Goal: Check status: Check status

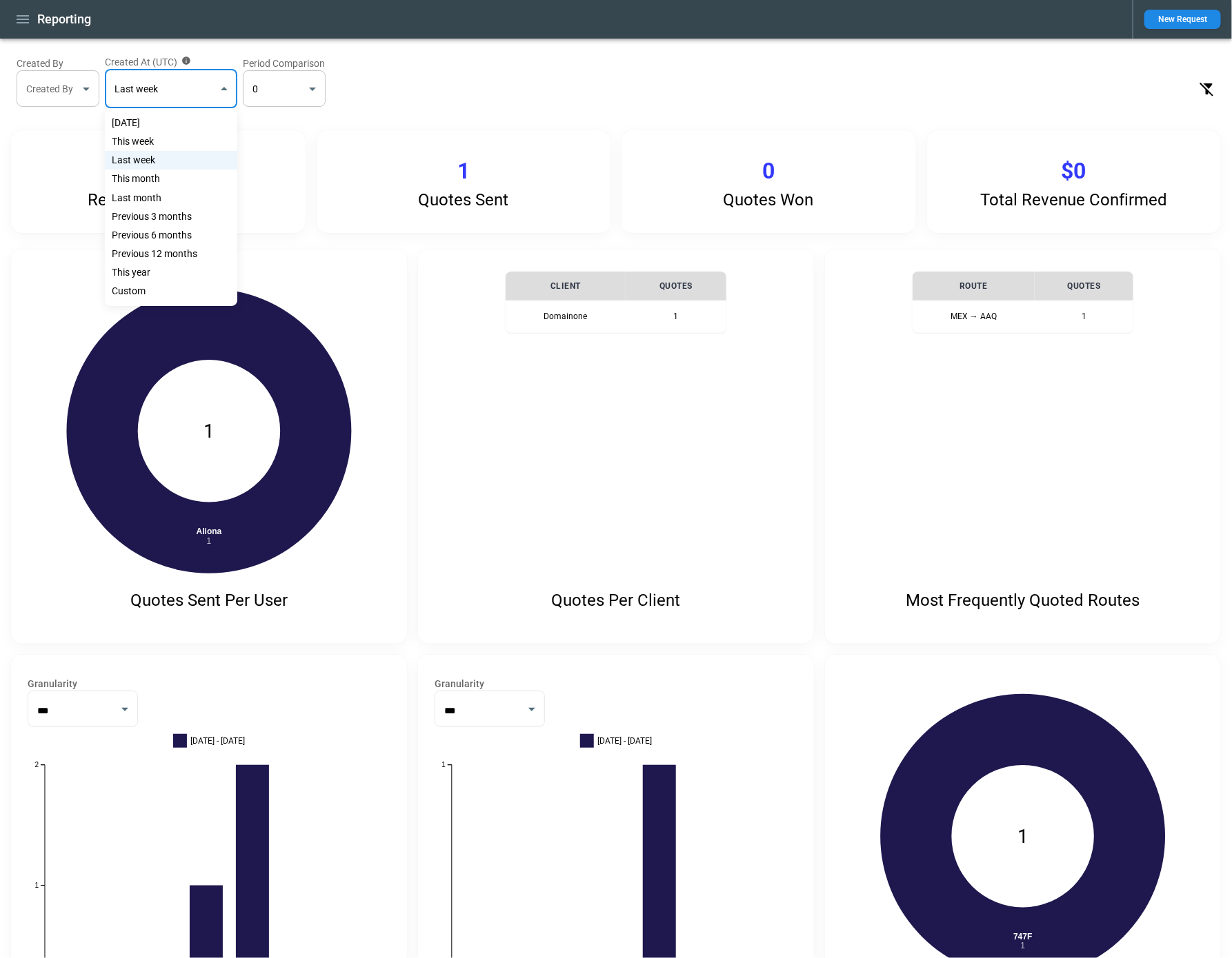
click at [22, 18] on div at bounding box center [616, 479] width 1232 height 958
click at [23, 28] on button "button" at bounding box center [22, 19] width 23 height 24
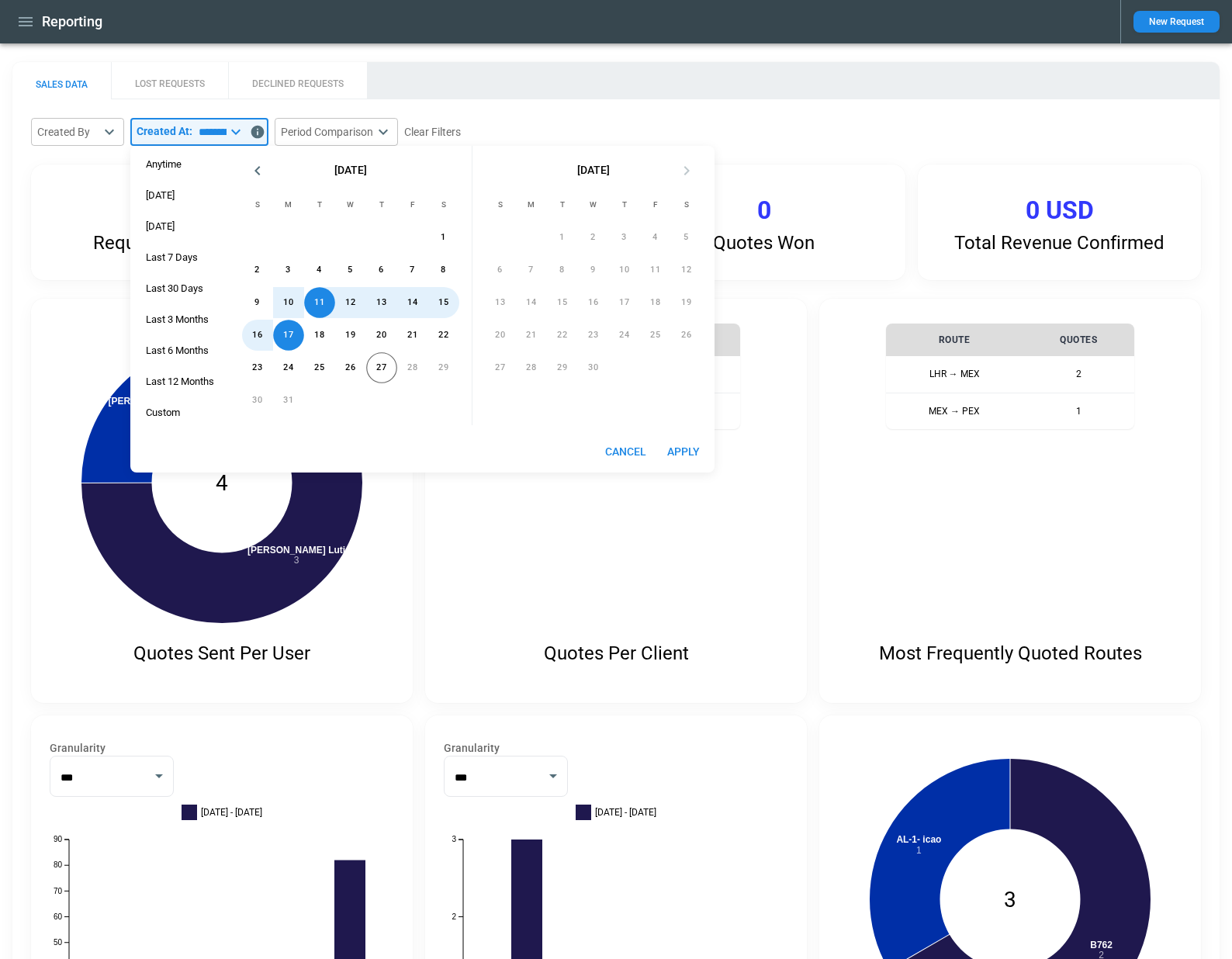
click at [32, 29] on icon "button" at bounding box center [25, 21] width 19 height 19
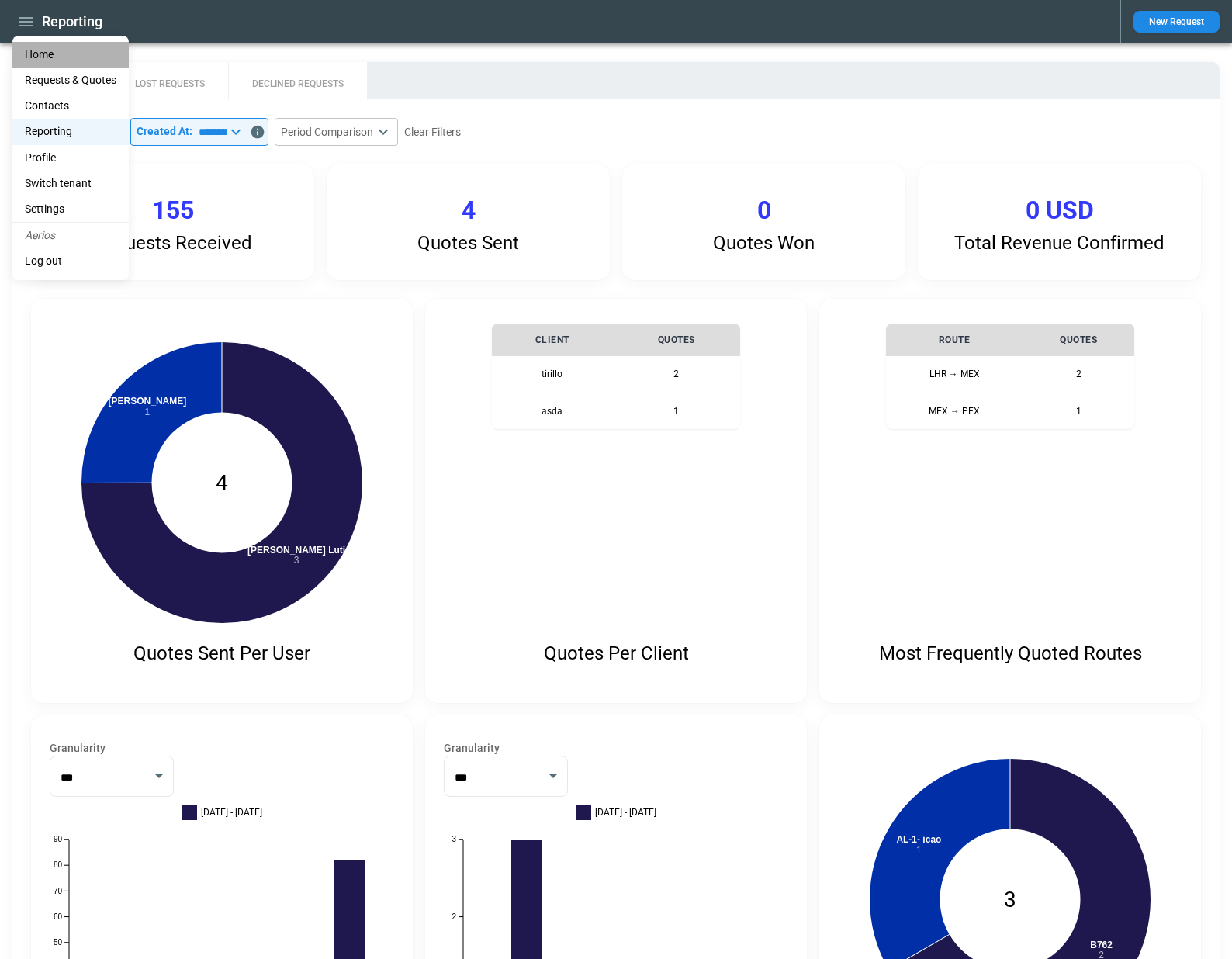
click at [32, 45] on li "Home" at bounding box center [70, 55] width 116 height 26
click at [32, 54] on li "Home" at bounding box center [70, 55] width 116 height 26
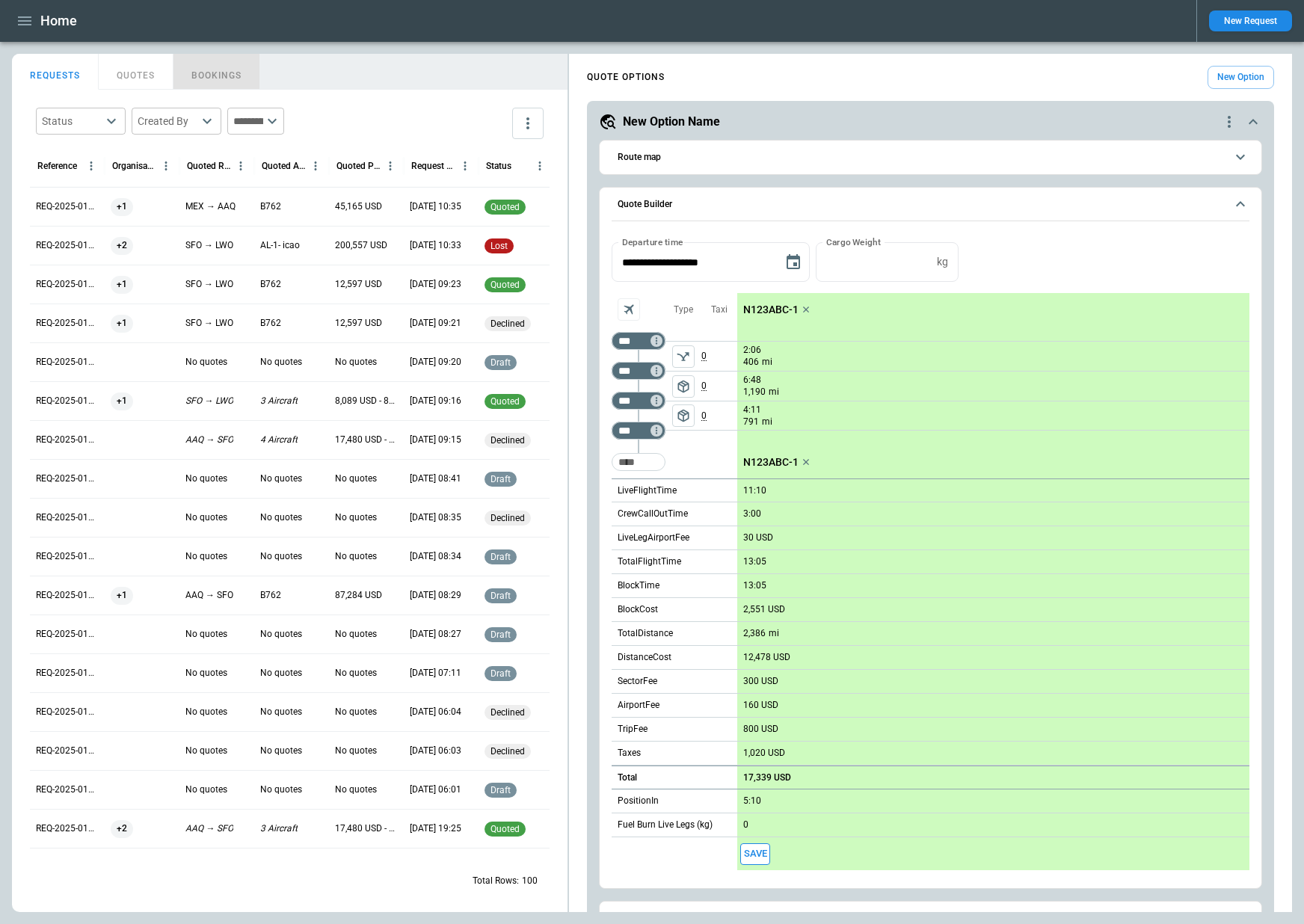
click at [203, 73] on button "BOOKINGS" at bounding box center [217, 72] width 87 height 36
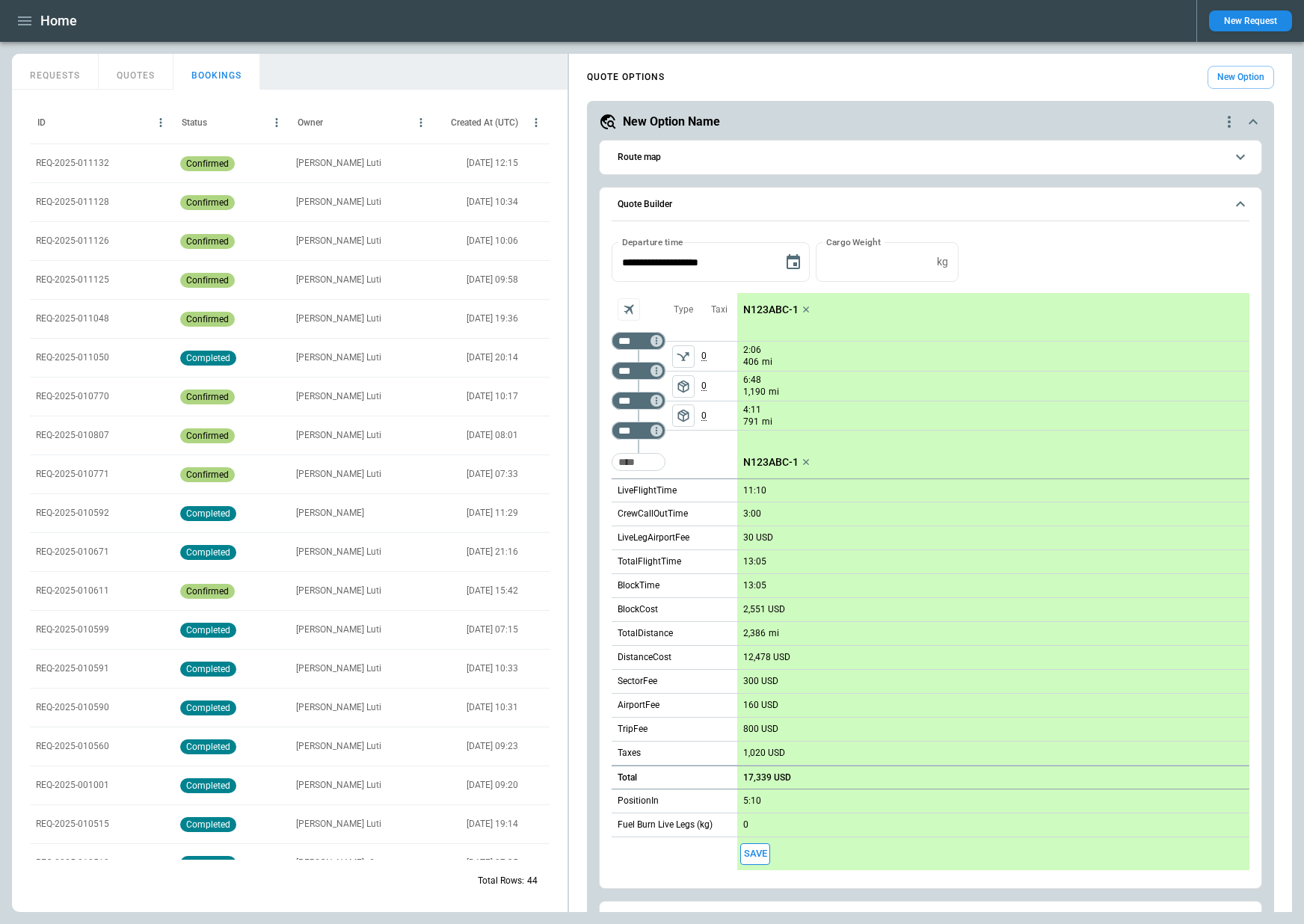
click at [89, 164] on p "REQ-2025-011132" at bounding box center [73, 164] width 74 height 13
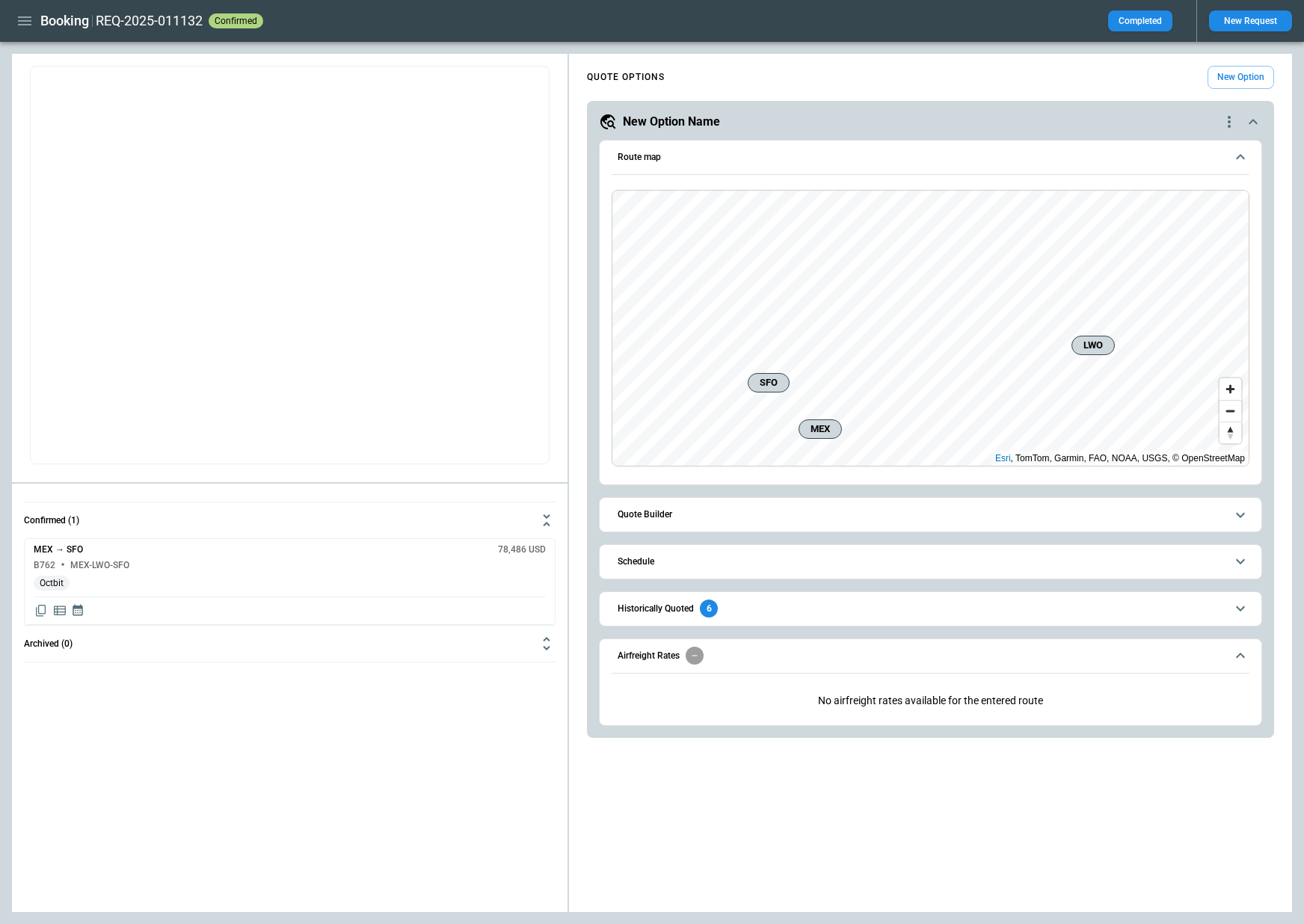
click at [22, 16] on icon "button" at bounding box center [24, 20] width 13 height 9
click at [28, 45] on li "Home" at bounding box center [67, 53] width 112 height 25
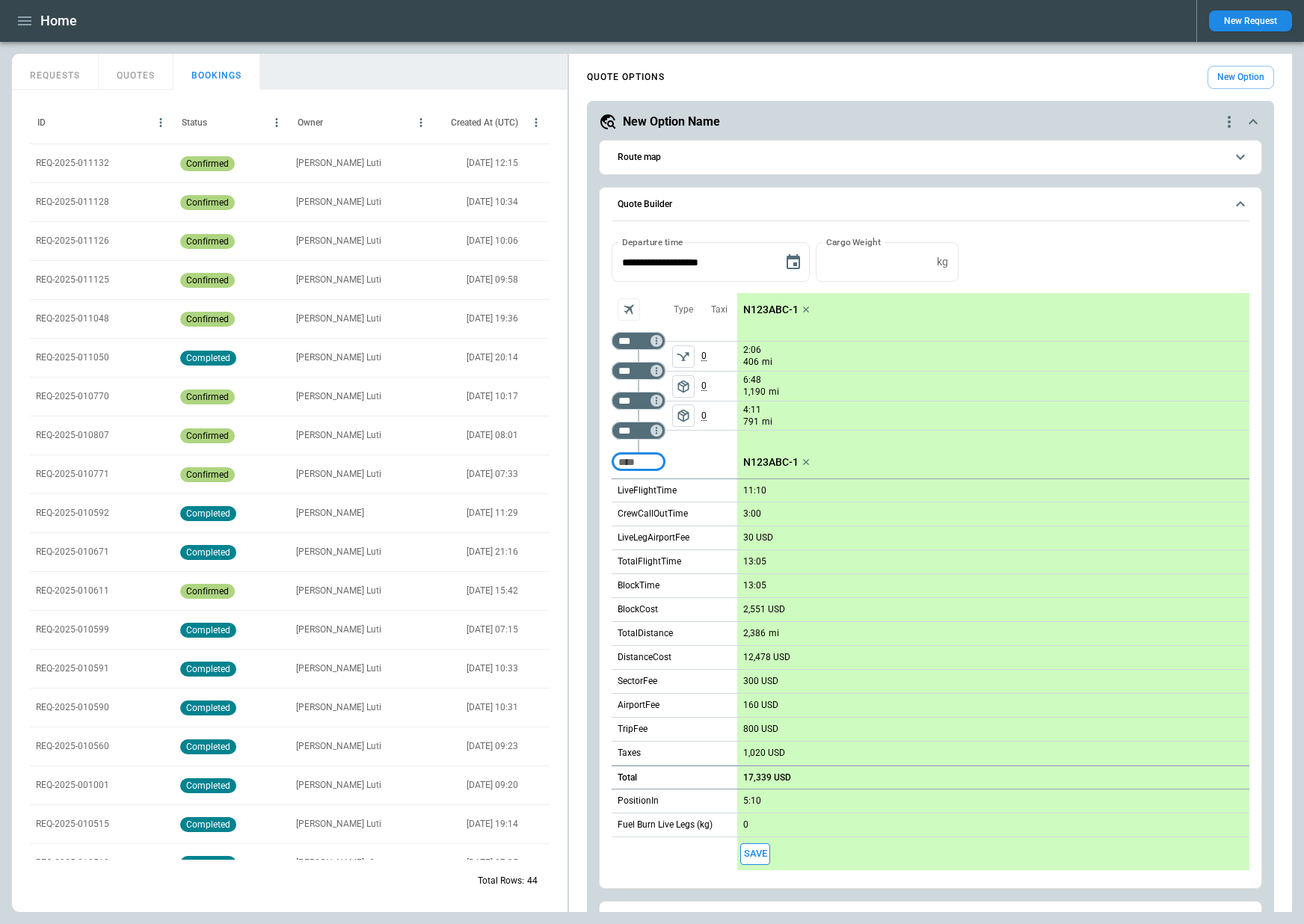
click at [52, 67] on button "REQUESTS" at bounding box center [55, 72] width 87 height 36
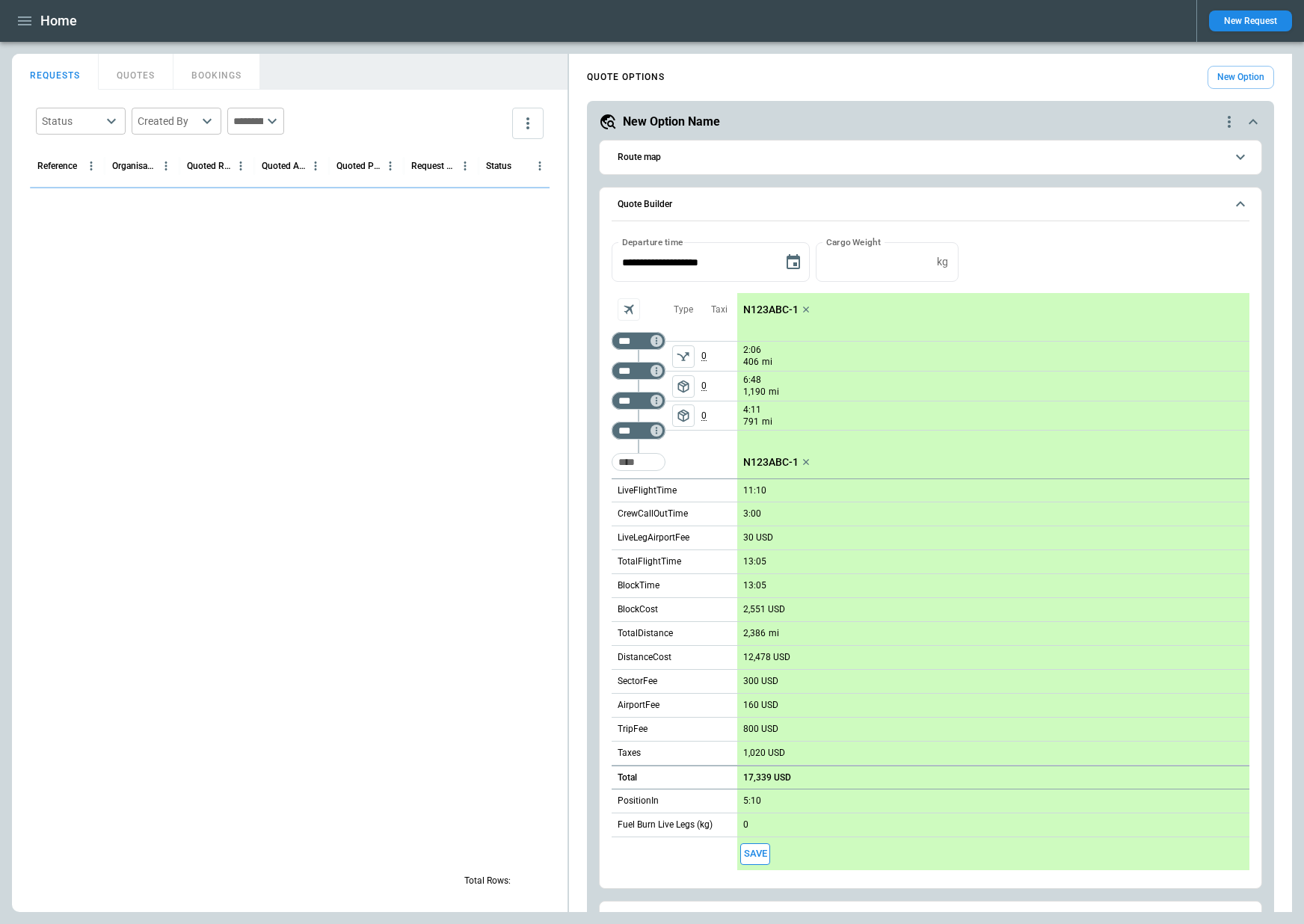
click at [78, 122] on body "**********" at bounding box center [652, 462] width 1304 height 924
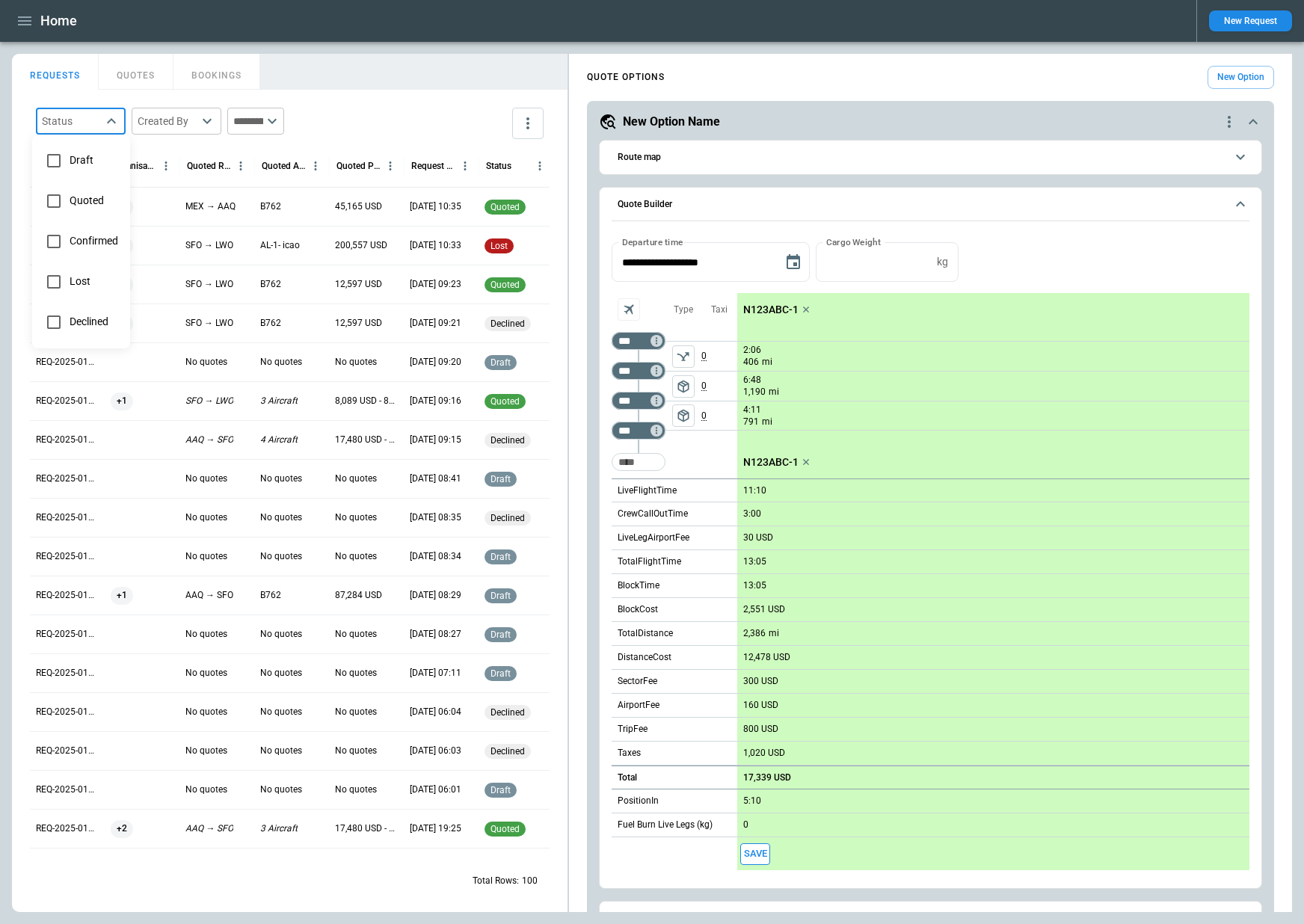
click at [74, 242] on span "Confirmed" at bounding box center [94, 241] width 49 height 13
type input "*********"
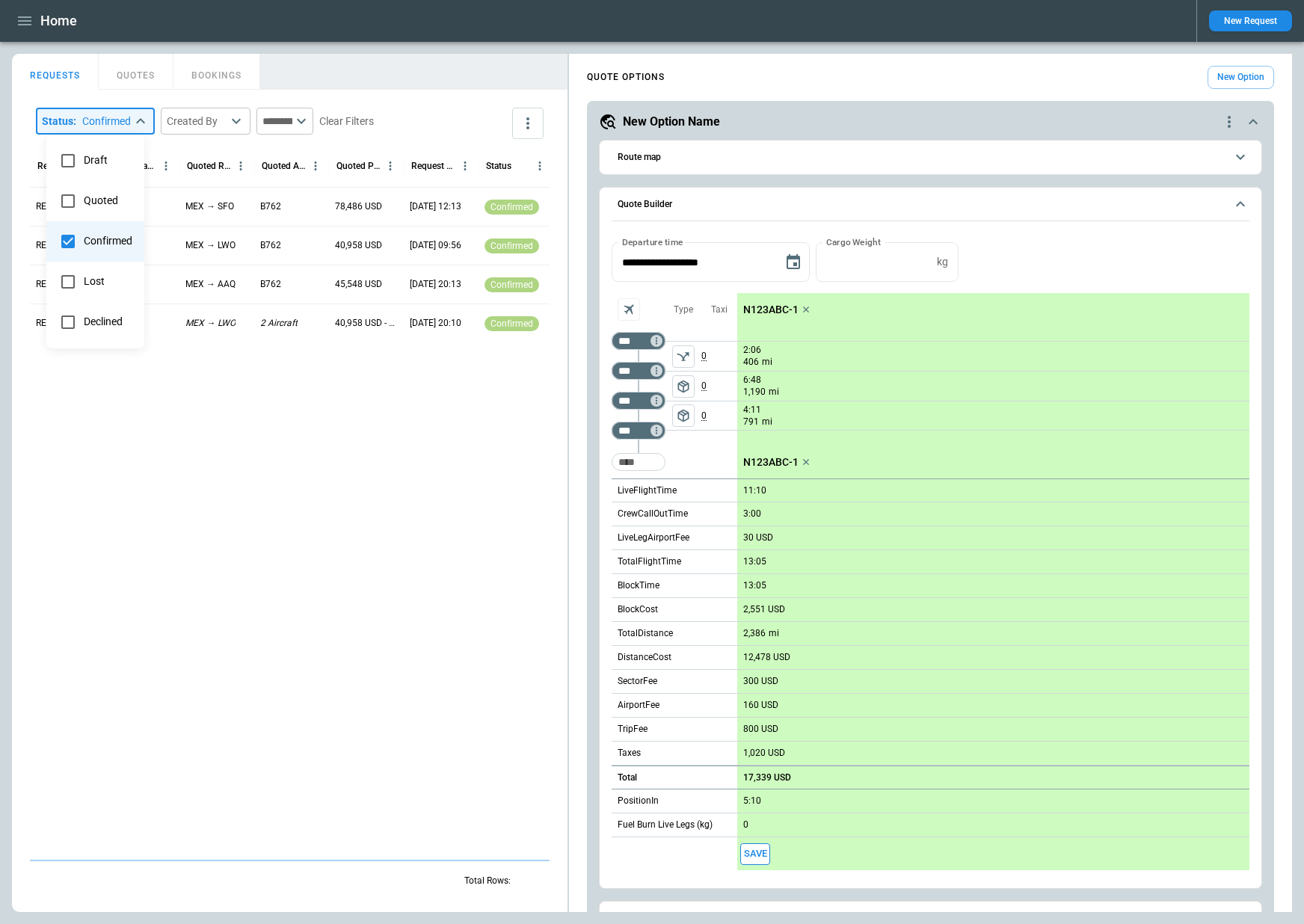
click at [138, 121] on div at bounding box center [652, 462] width 1304 height 924
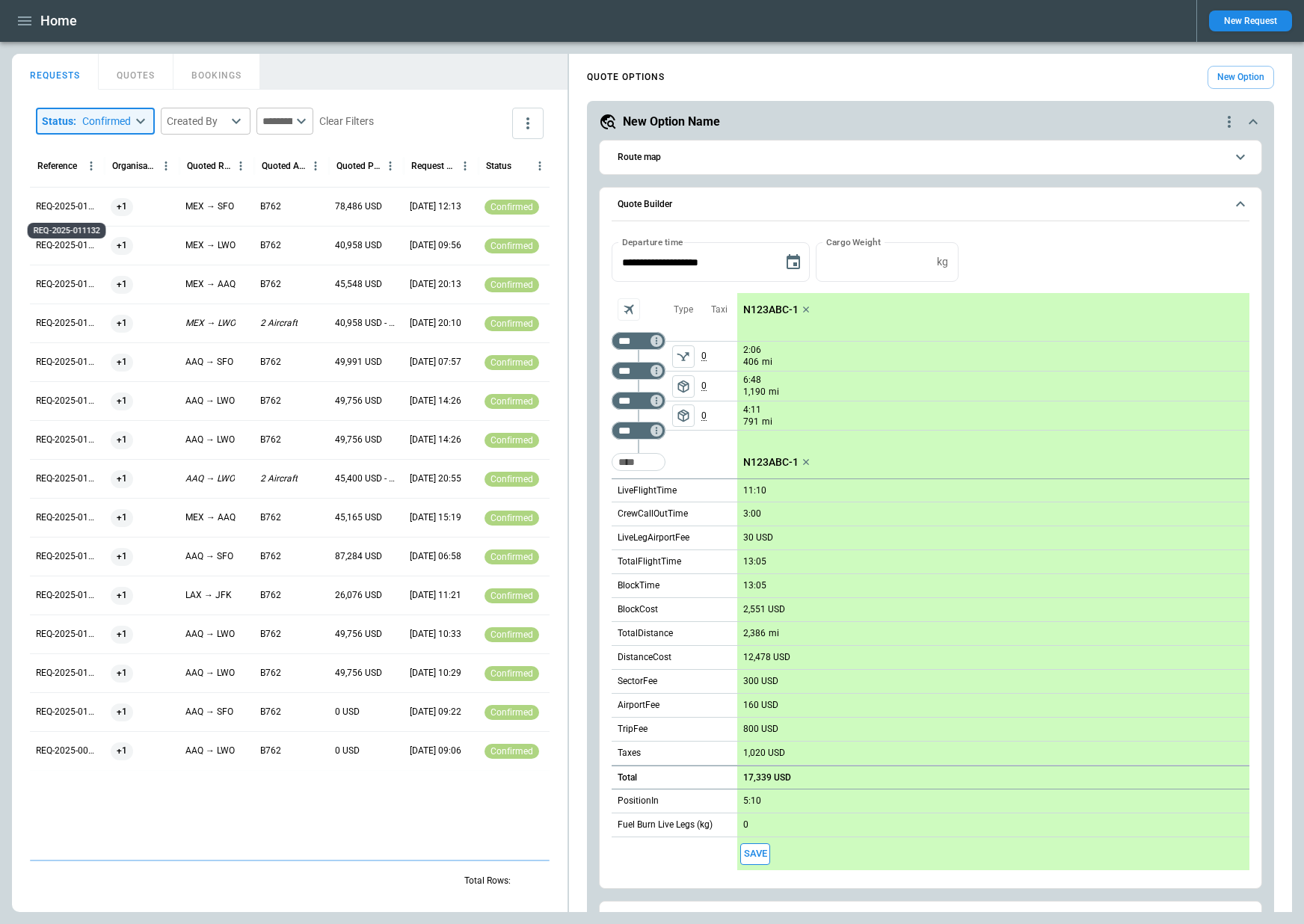
click at [77, 206] on p "REQ-2025-011132" at bounding box center [67, 207] width 63 height 13
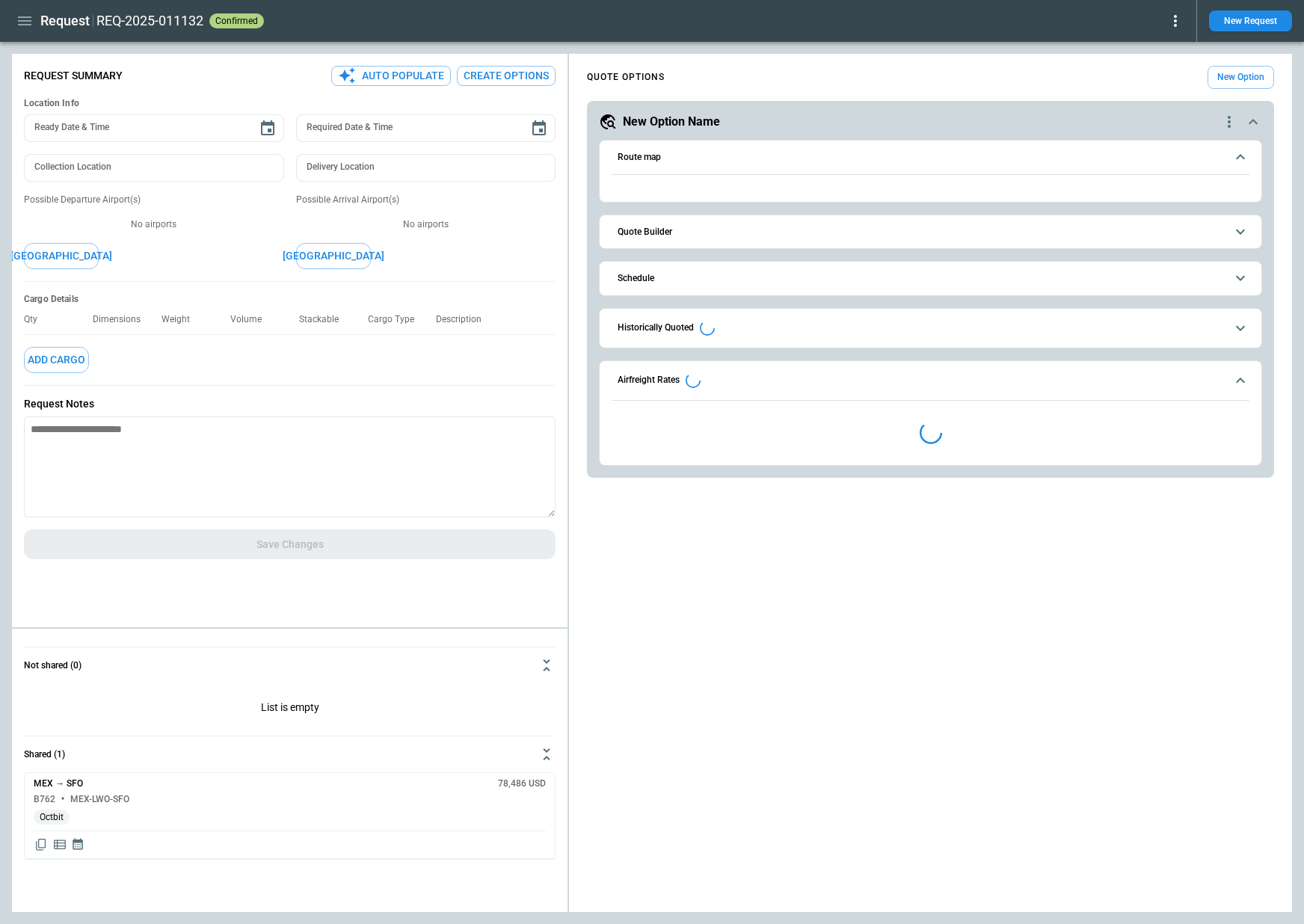
type textarea "*"
type input "**********"
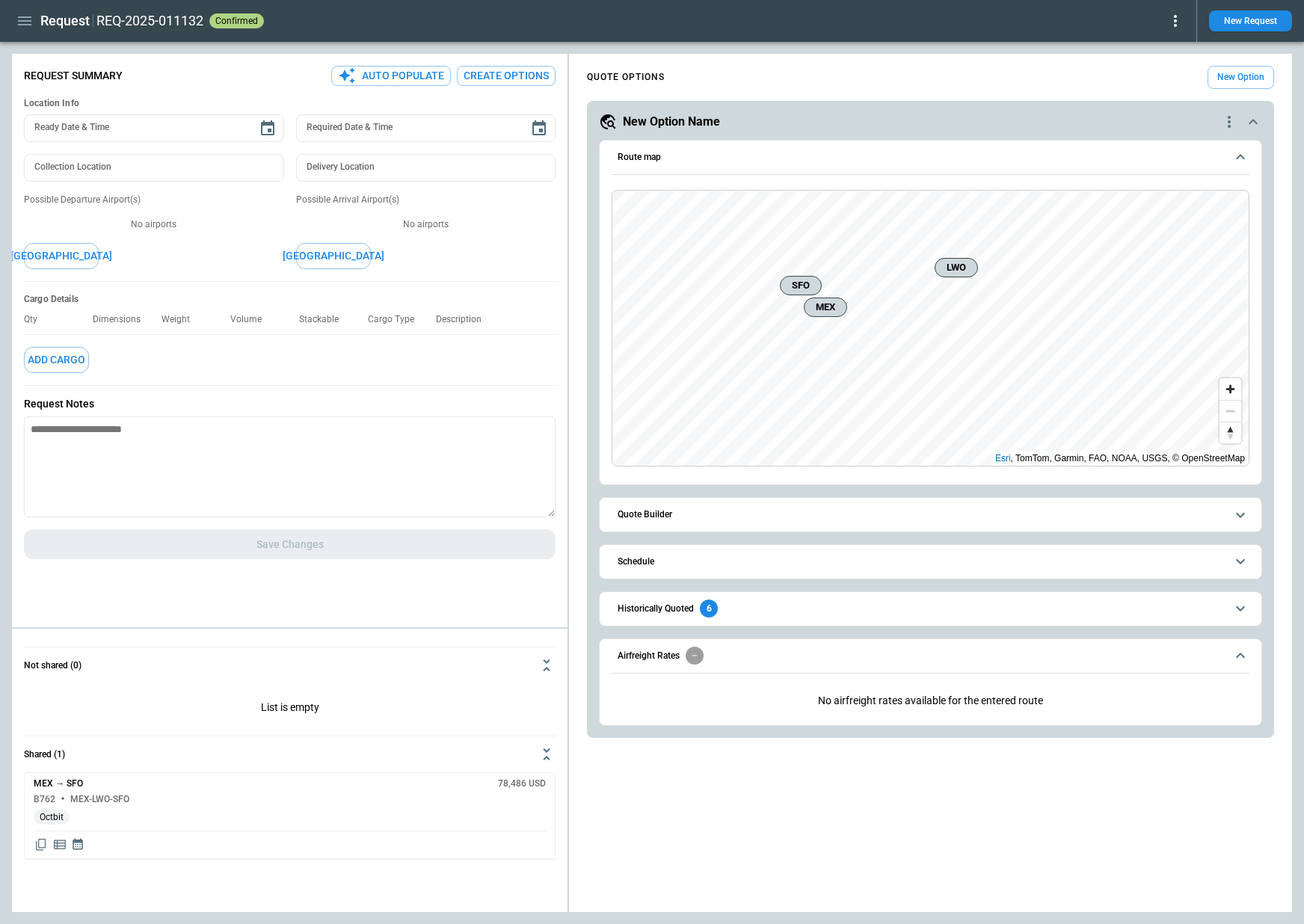
click at [1173, 25] on icon at bounding box center [1176, 20] width 18 height 18
click at [1175, 20] on div at bounding box center [652, 462] width 1304 height 924
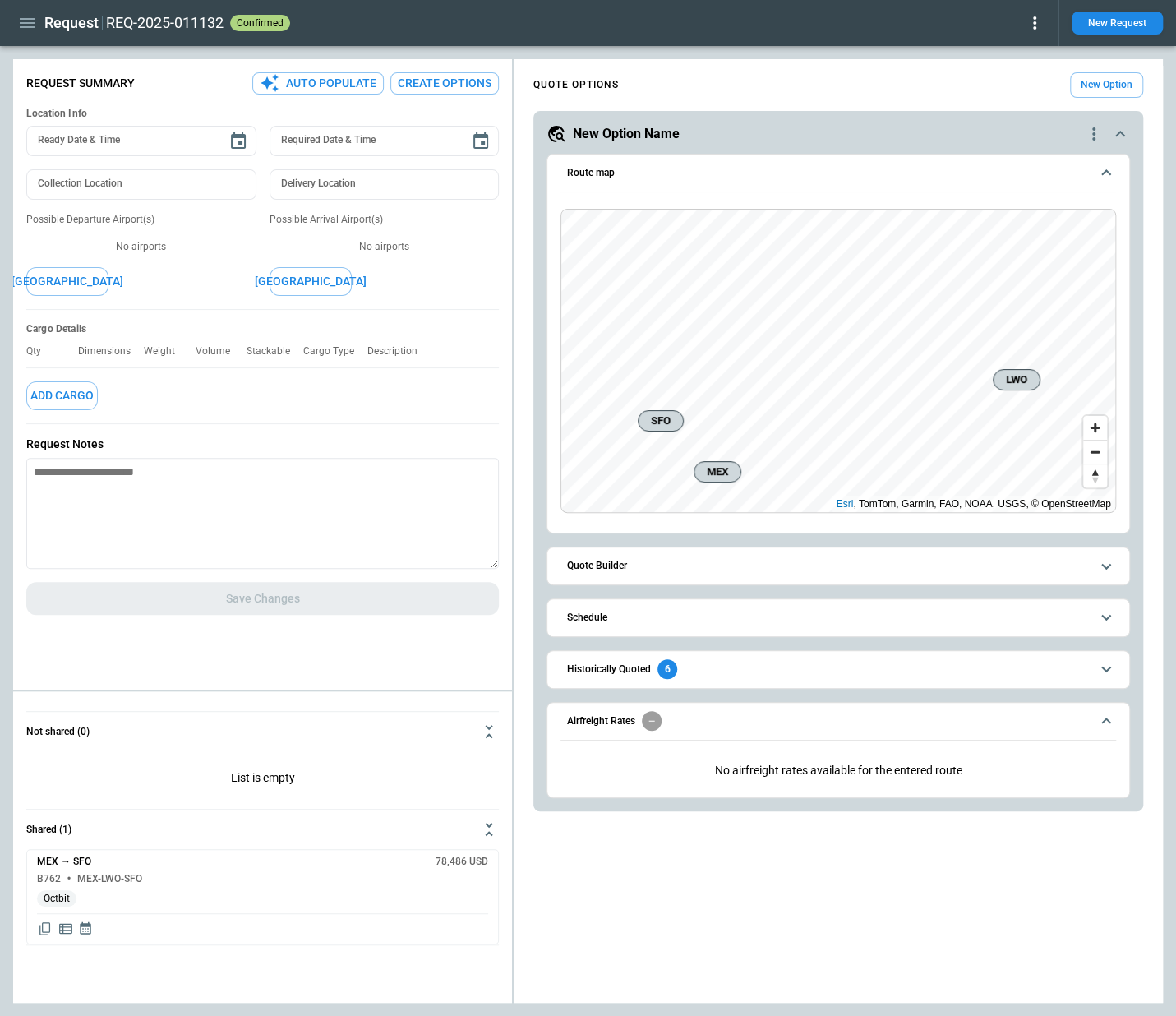
type textarea "*"
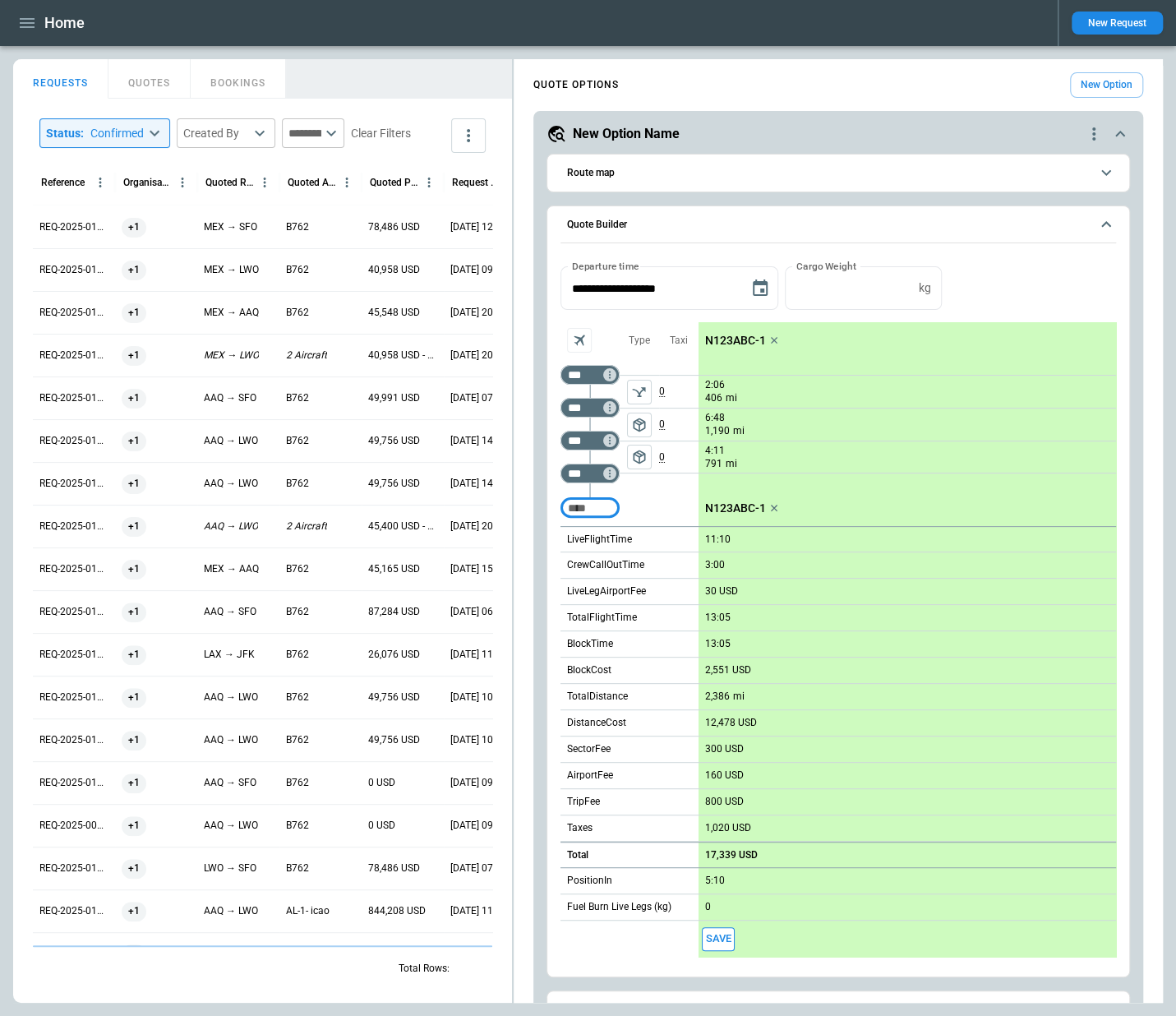
click at [230, 83] on button "BOOKINGS" at bounding box center [238, 79] width 95 height 40
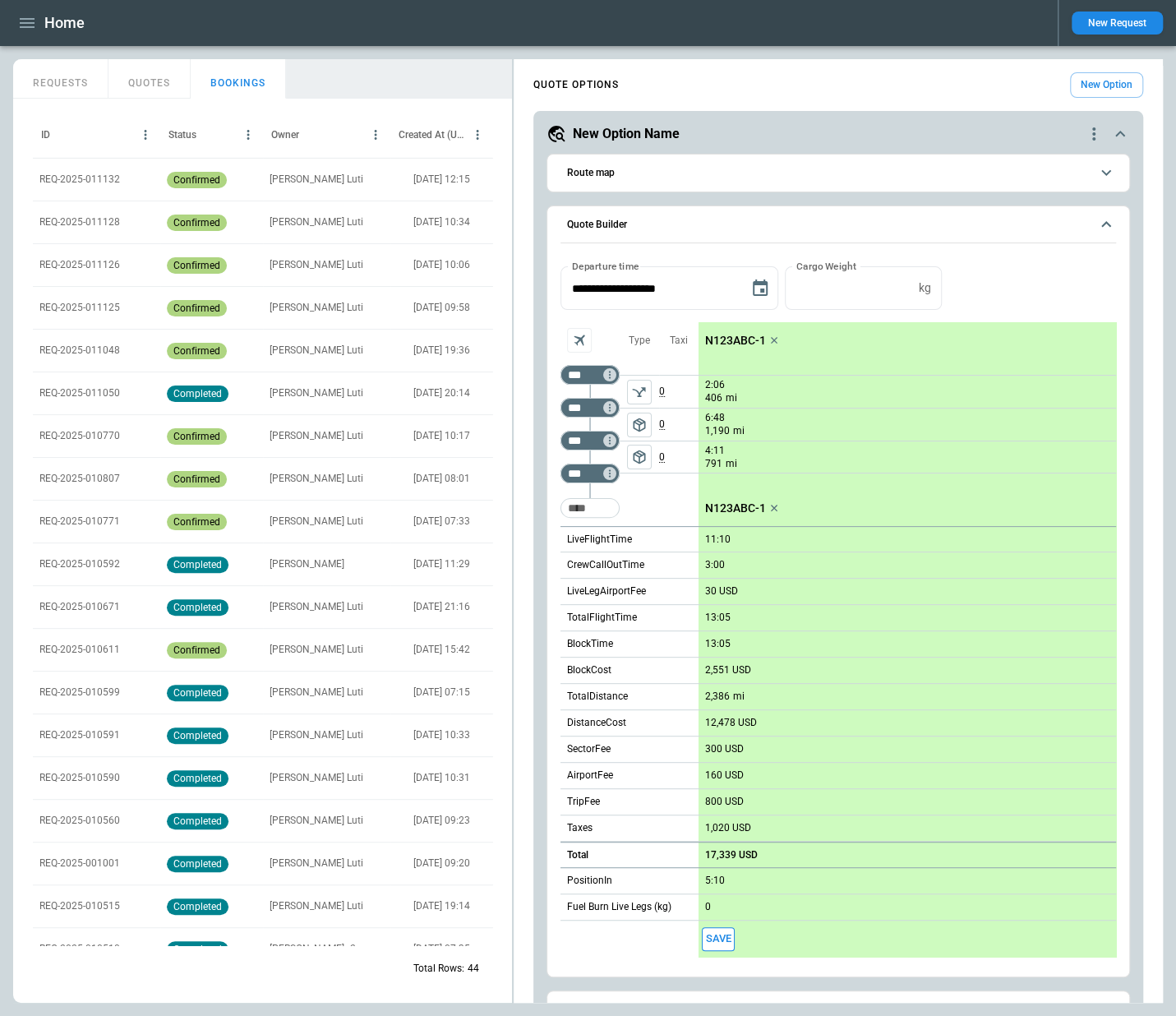
click at [114, 182] on p "REQ-2025-011132" at bounding box center [80, 180] width 81 height 14
